Goal: Information Seeking & Learning: Learn about a topic

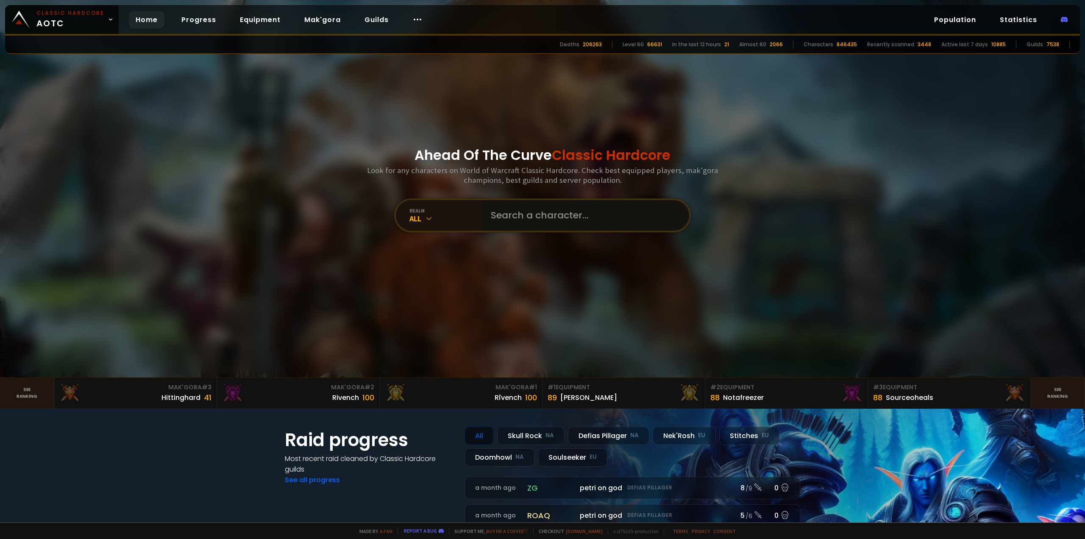
click at [505, 209] on input "text" at bounding box center [582, 215] width 193 height 31
type input "ㄋ"
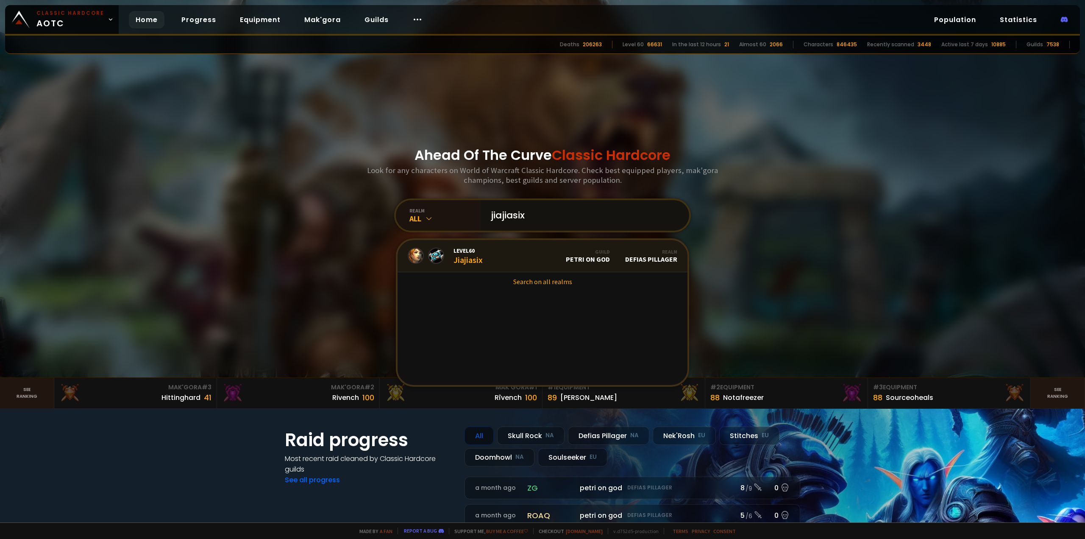
type input "jiajiasix"
click at [473, 268] on link "Level 60 Jiajiasix Guild petri on god Realm Defias Pillager" at bounding box center [543, 256] width 290 height 32
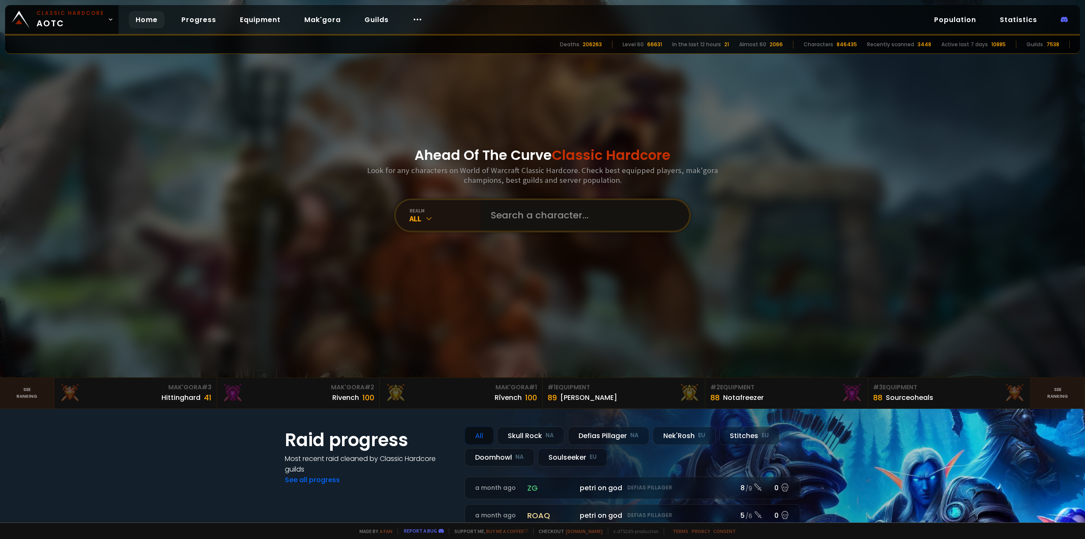
click at [523, 214] on input "text" at bounding box center [582, 215] width 193 height 31
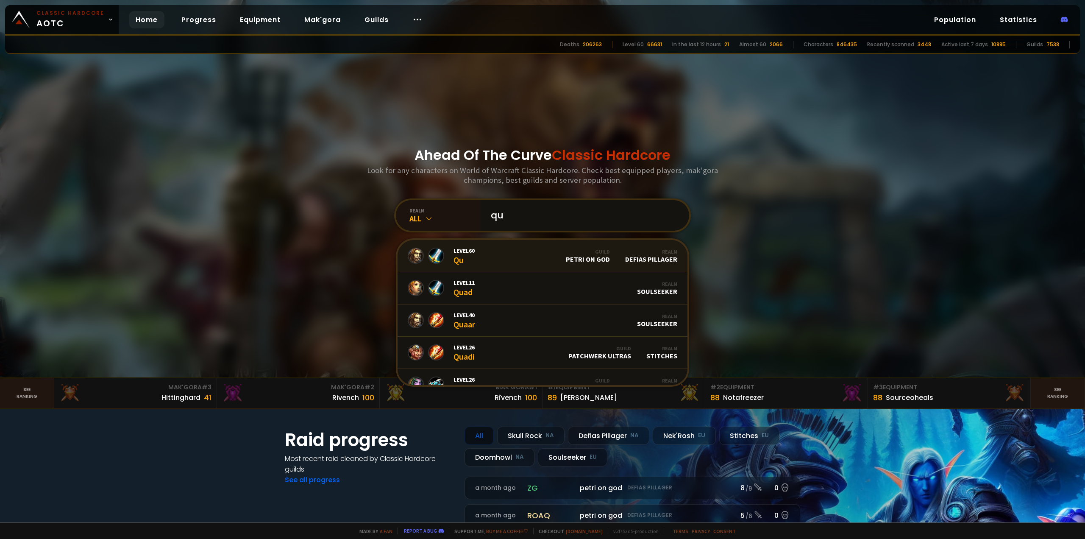
type input "qu"
click at [522, 262] on link "Level 60 Qu Guild petri on god Realm Defias Pillager" at bounding box center [543, 256] width 290 height 32
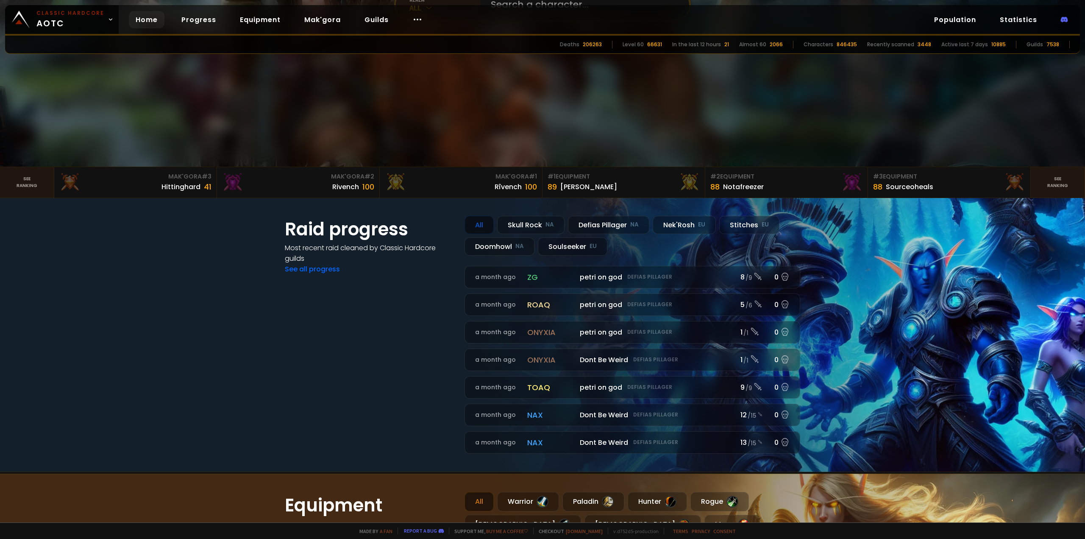
scroll to position [212, 0]
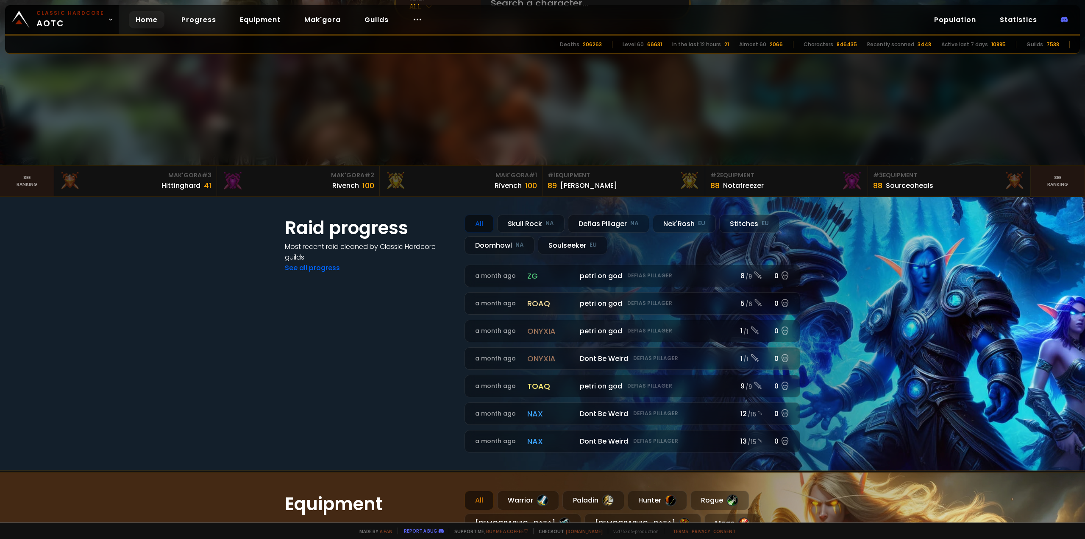
drag, startPoint x: 396, startPoint y: 385, endPoint x: 385, endPoint y: 376, distance: 14.2
click at [395, 384] on div "Raid progress Most recent raid cleaned by Classic Hardcore guilds See all progr…" at bounding box center [370, 333] width 170 height 238
drag, startPoint x: 385, startPoint y: 376, endPoint x: 373, endPoint y: 362, distance: 18.3
click at [378, 363] on div "Raid progress Most recent raid cleaned by Classic Hardcore guilds See all progr…" at bounding box center [370, 333] width 170 height 238
drag, startPoint x: 373, startPoint y: 362, endPoint x: 330, endPoint y: 354, distance: 44.0
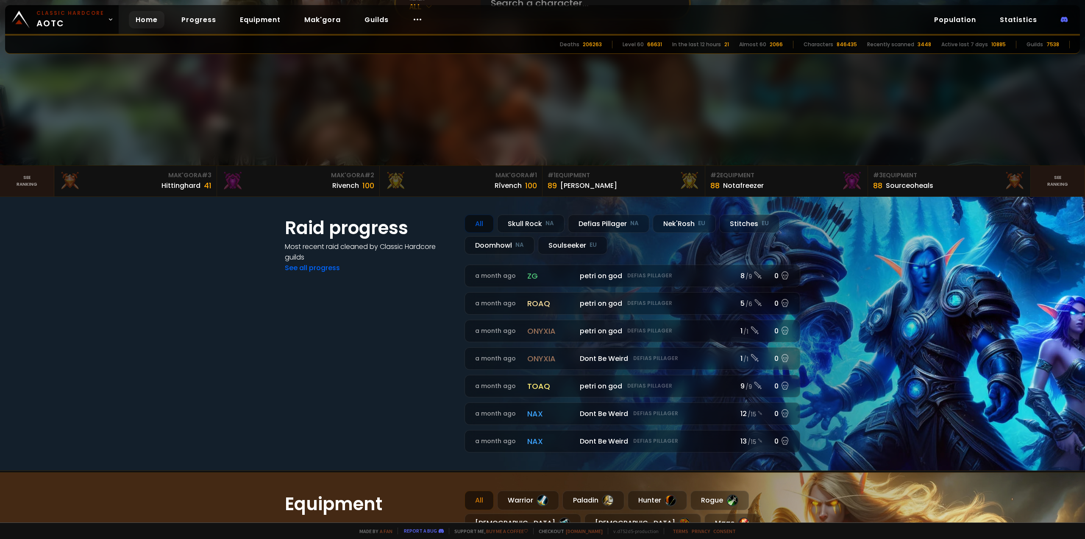
click at [321, 362] on div "Raid progress Most recent raid cleaned by Classic Hardcore guilds See all progr…" at bounding box center [370, 333] width 170 height 238
click at [549, 447] on div "MVP Steamhorde 2.1m Healingrei 568.6k See details" at bounding box center [632, 441] width 335 height 22
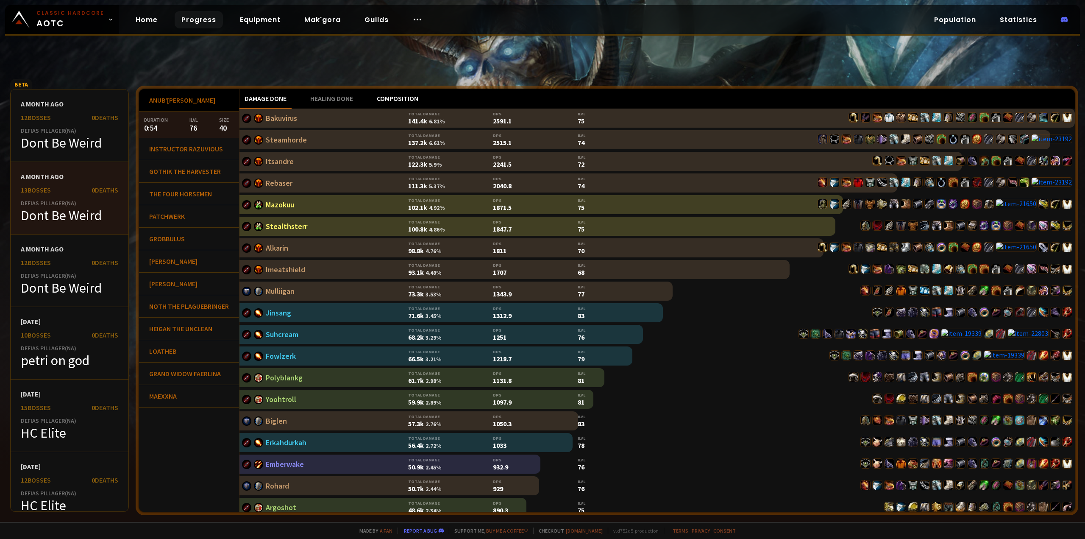
click at [404, 103] on div "Composition" at bounding box center [398, 98] width 52 height 19
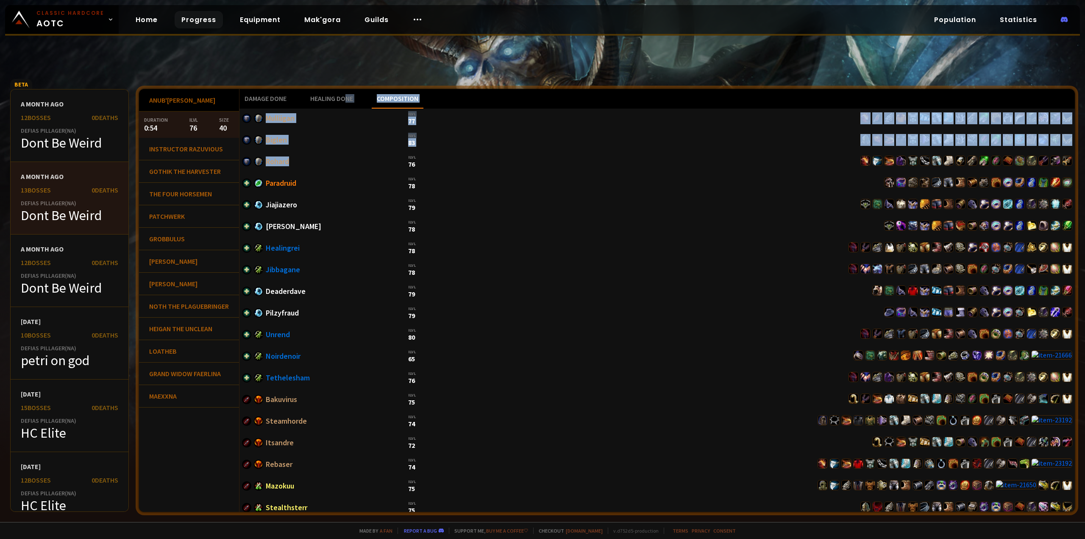
drag, startPoint x: 350, startPoint y: 103, endPoint x: 353, endPoint y: 166, distance: 62.8
click at [353, 164] on div "Damage done Healing done Composition Mulliigan ilvl 77 Biglen ilvl 83 Rohard il…" at bounding box center [656, 300] width 835 height 423
